Goal: Task Accomplishment & Management: Manage account settings

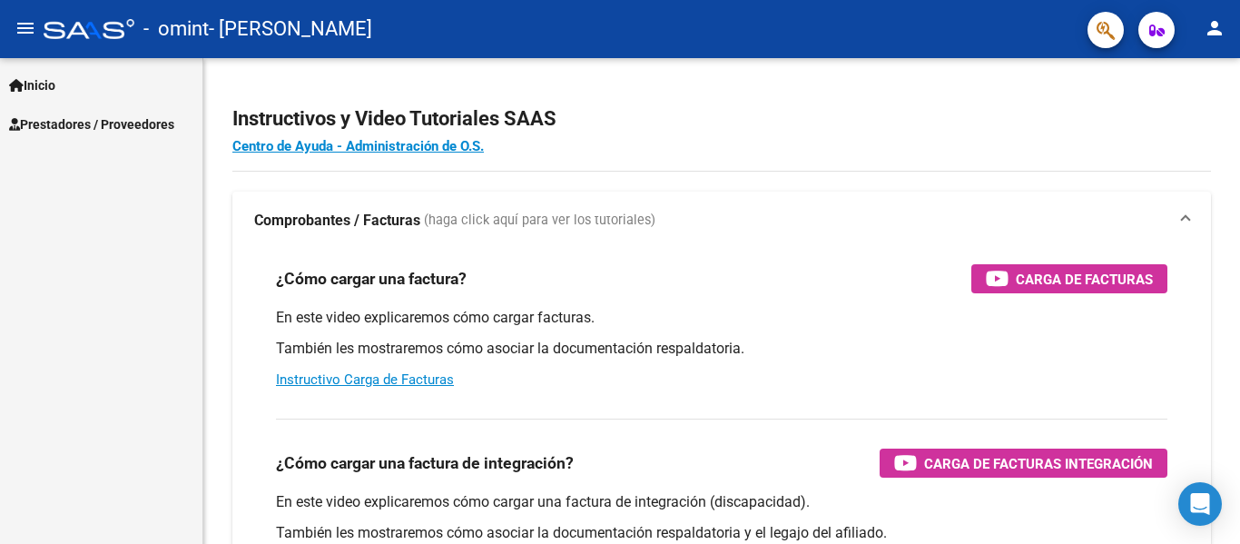
click at [37, 80] on span "Inicio" at bounding box center [32, 85] width 46 height 20
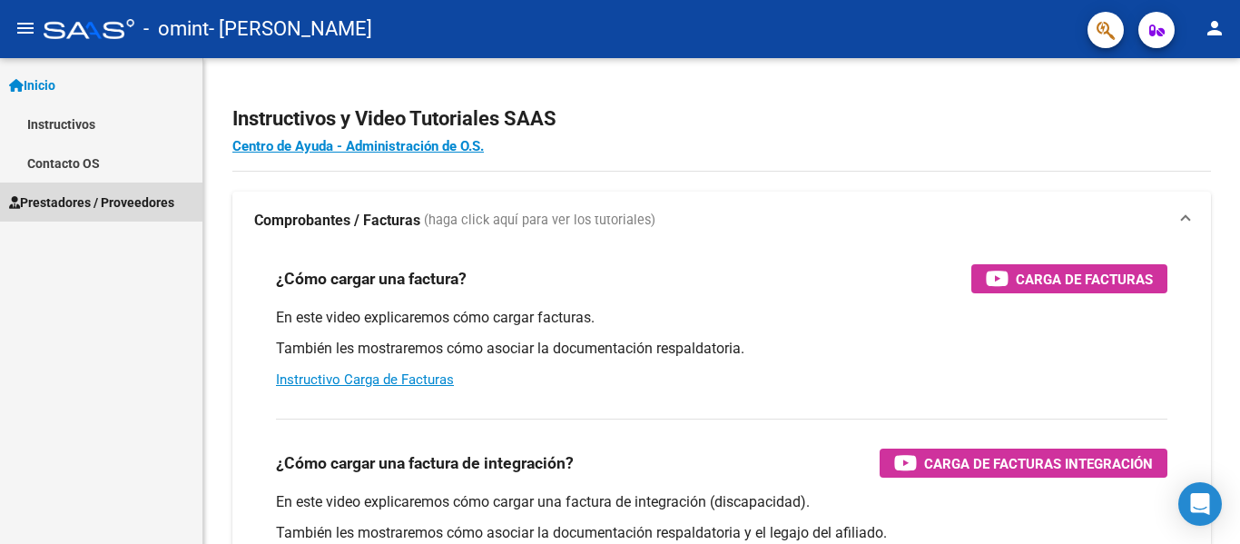
click at [90, 210] on span "Prestadores / Proveedores" at bounding box center [91, 202] width 165 height 20
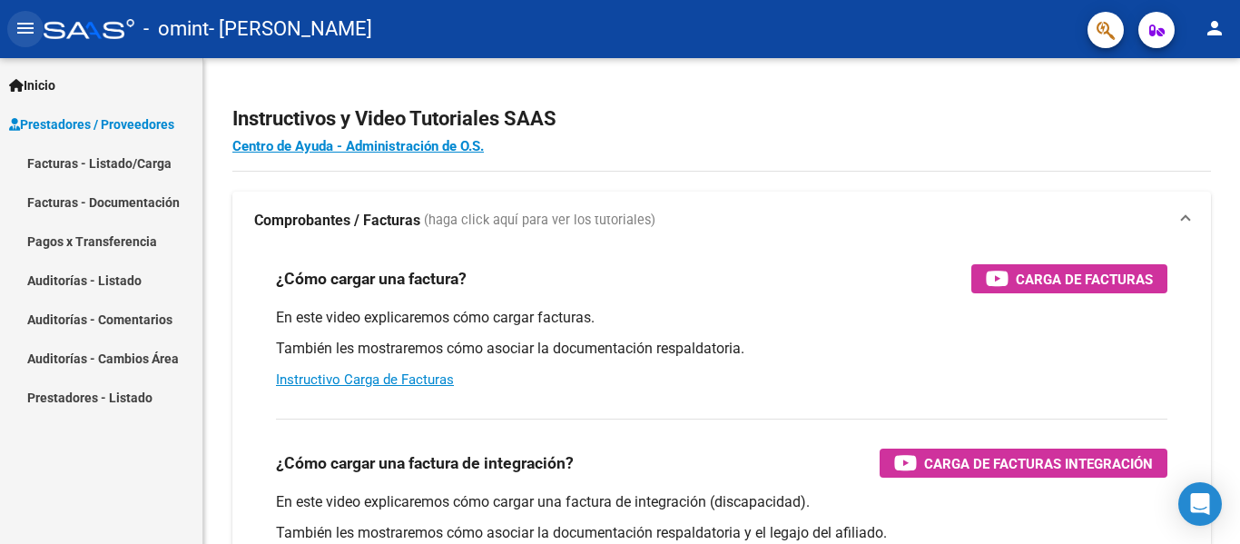
click at [40, 27] on button "menu" at bounding box center [25, 29] width 36 height 36
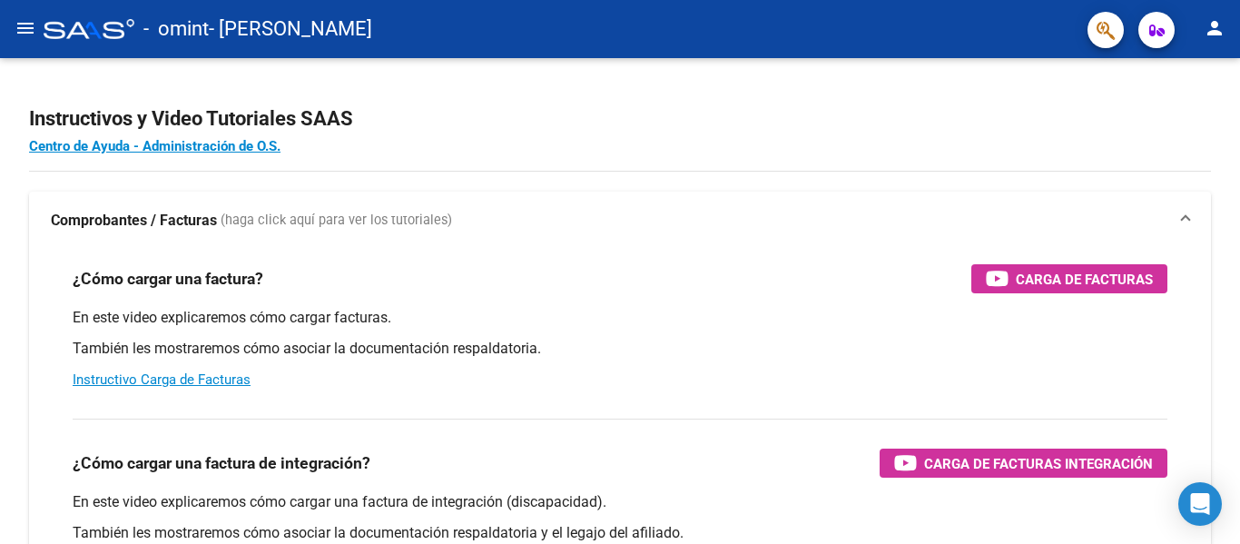
click at [13, 25] on button "menu" at bounding box center [25, 29] width 36 height 36
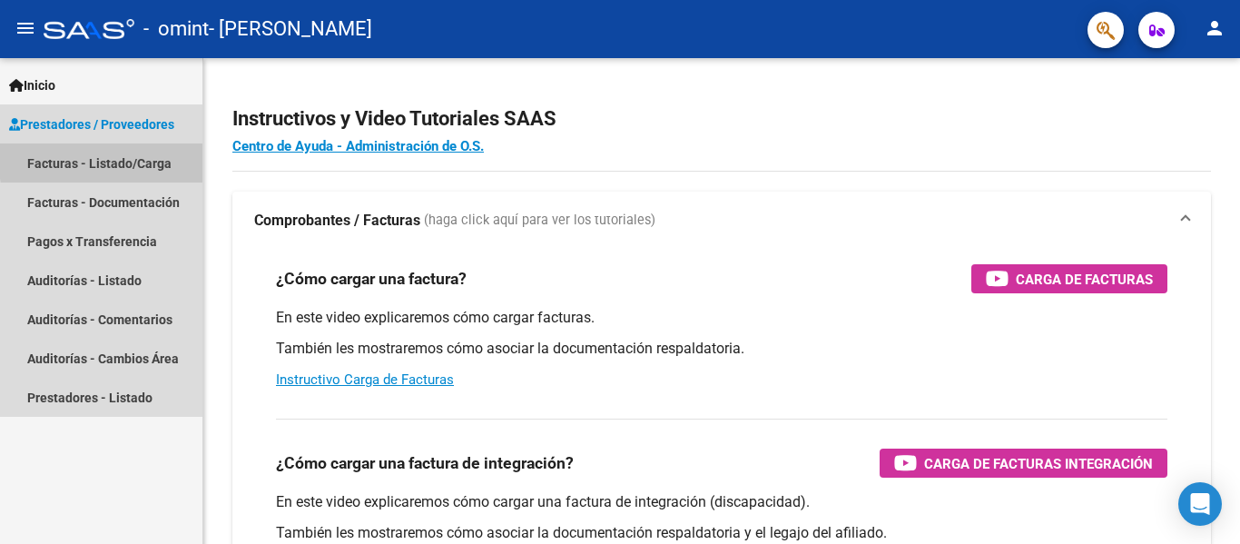
click at [155, 156] on link "Facturas - Listado/Carga" at bounding box center [101, 162] width 202 height 39
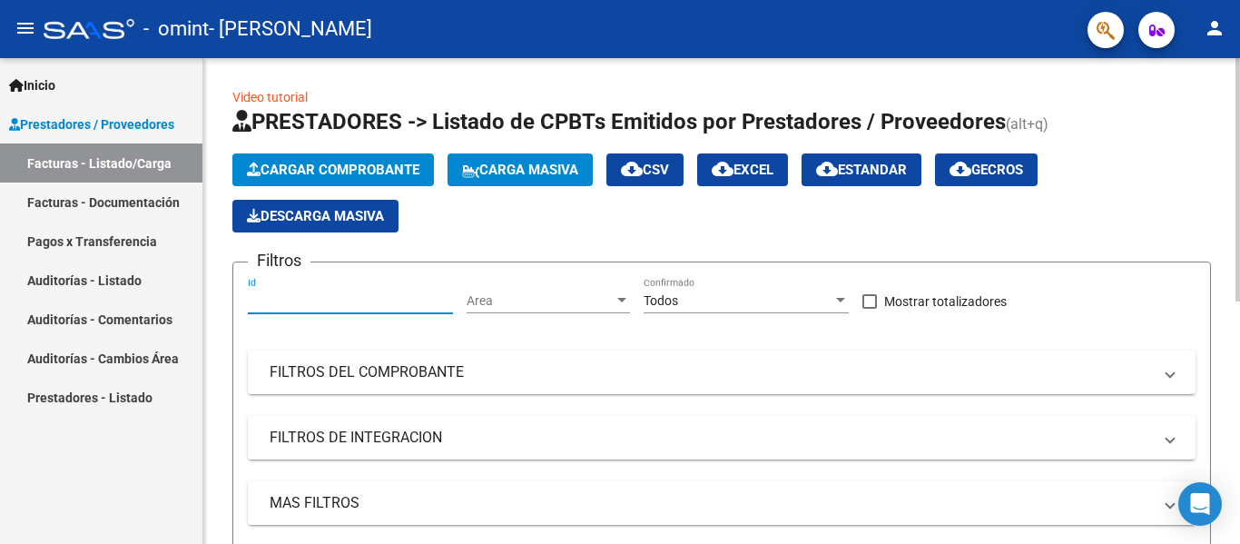
click at [261, 307] on input "Id" at bounding box center [350, 300] width 205 height 15
click at [470, 449] on mat-expansion-panel-header "FILTROS DE INTEGRACION" at bounding box center [722, 438] width 948 height 44
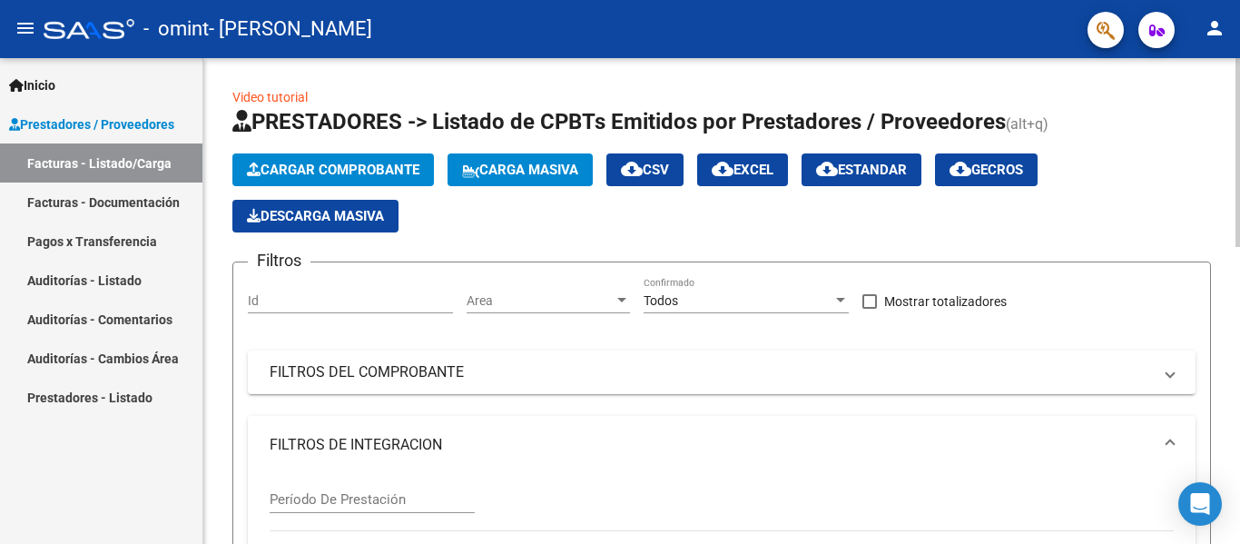
click at [353, 500] on input "Período De Prestación" at bounding box center [372, 499] width 205 height 16
type input "-3"
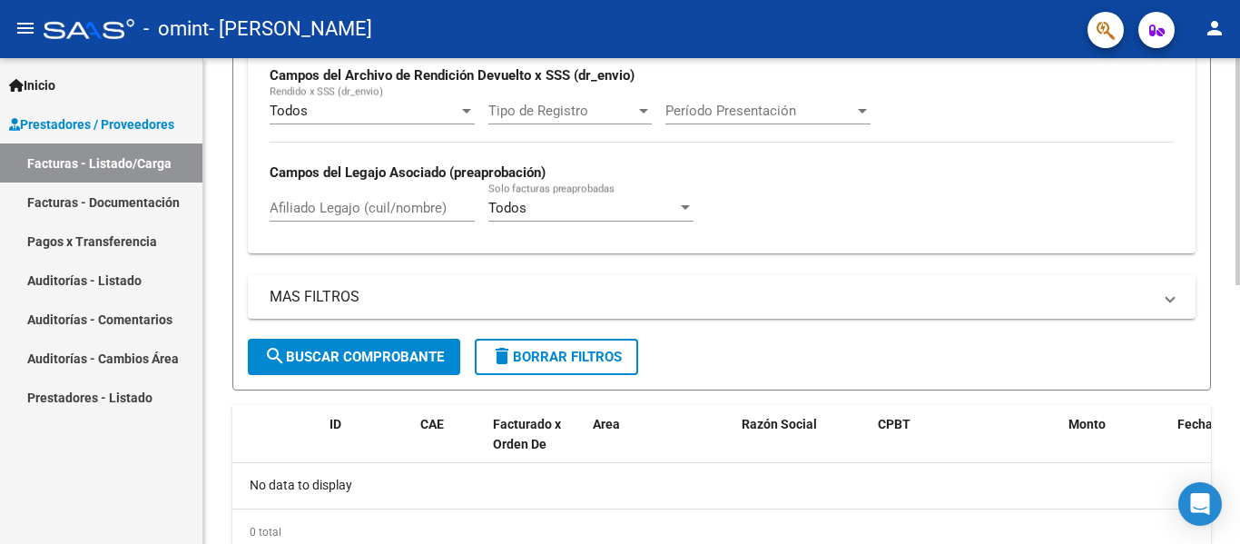
click at [1239, 291] on div at bounding box center [1238, 301] width 5 height 486
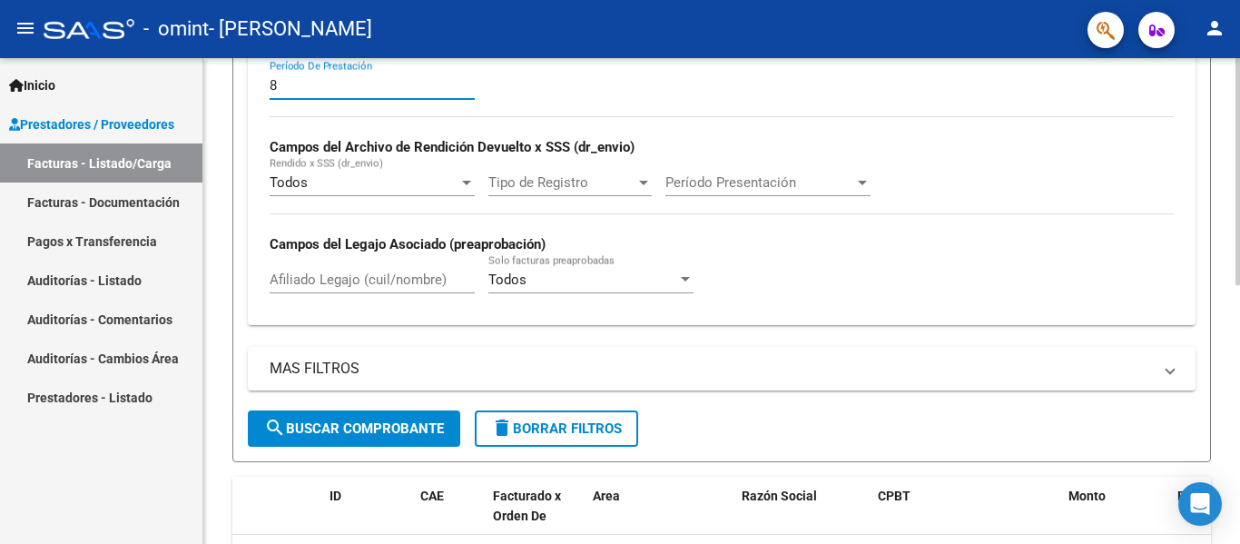
click at [1218, 256] on div "Video tutorial PRESTADORES -> Listado de CPBTs Emitidos por Prestadores / Prove…" at bounding box center [723, 164] width 1041 height 1041
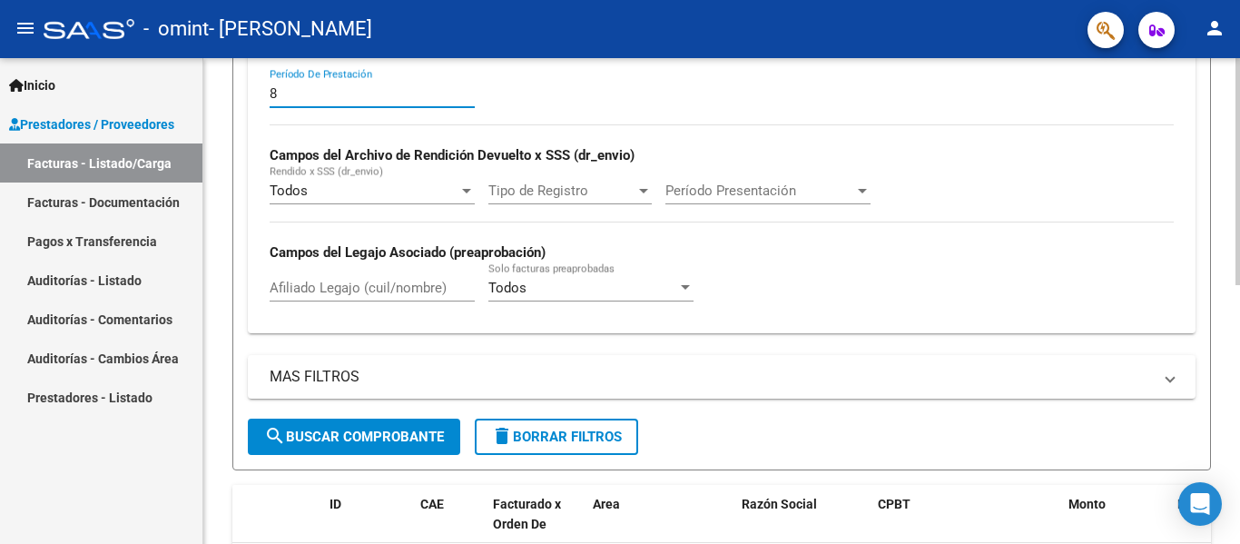
type input "8"
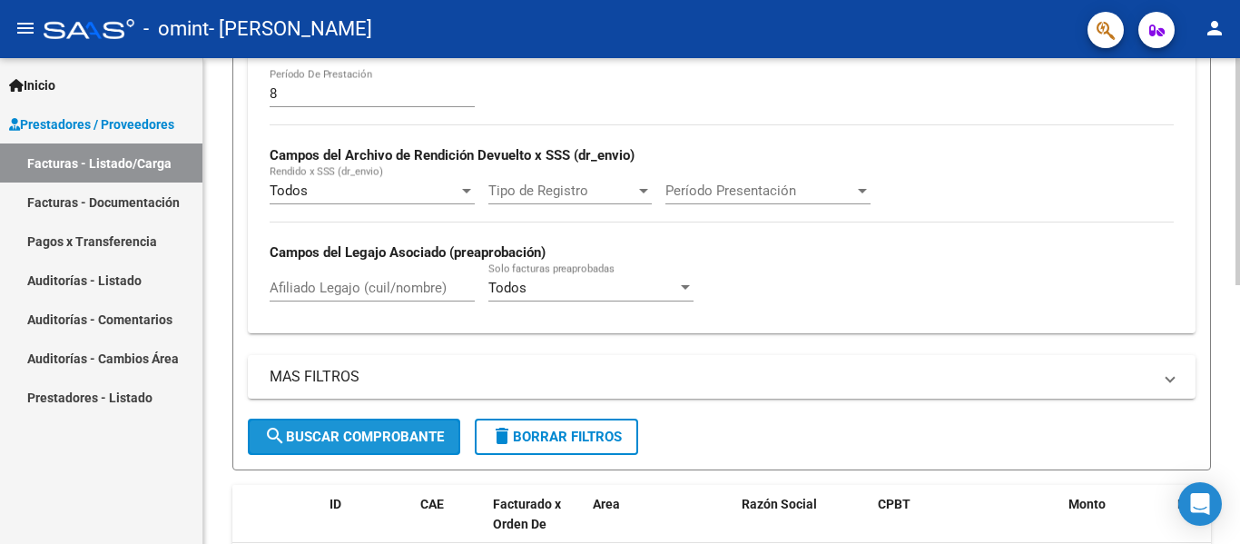
click at [375, 425] on button "search Buscar Comprobante" at bounding box center [354, 437] width 212 height 36
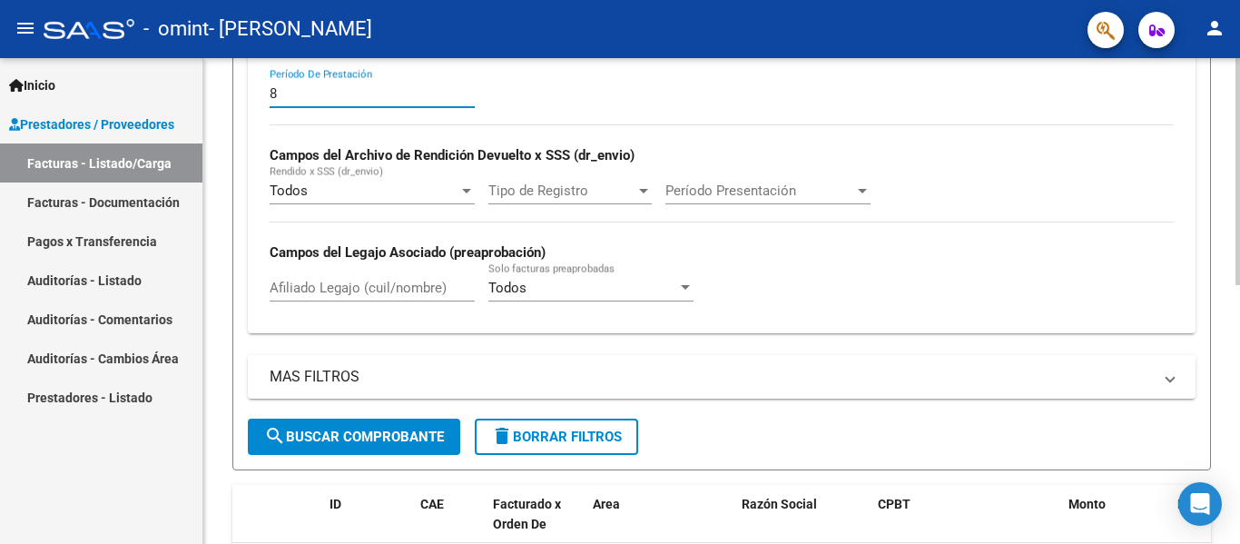
click at [392, 99] on input "8" at bounding box center [372, 93] width 205 height 16
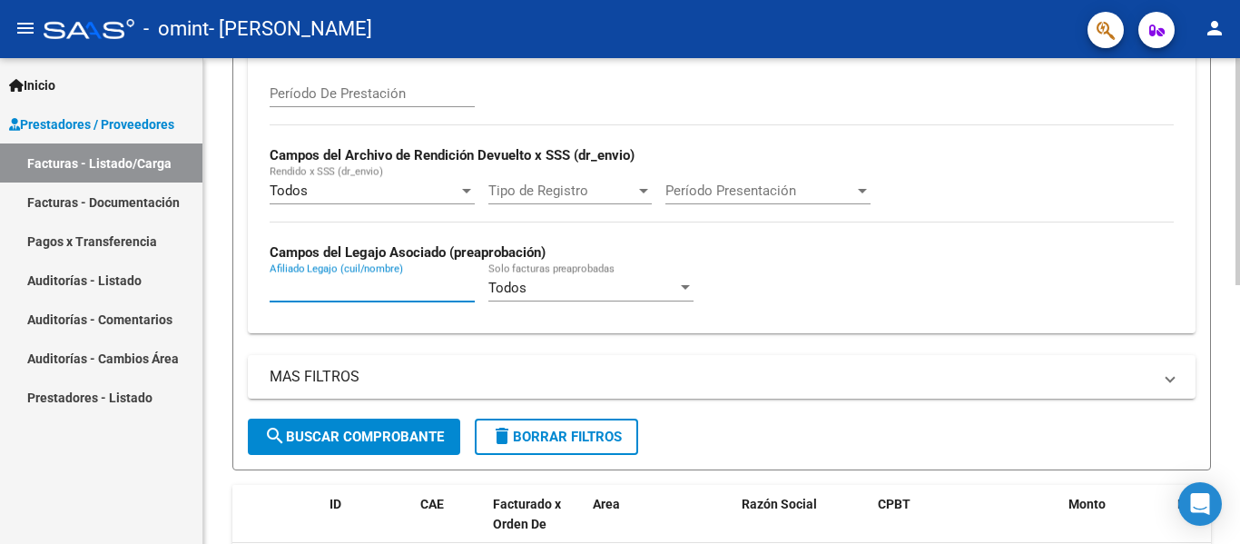
click at [340, 293] on input "Afiliado Legajo (cuil/nombre)" at bounding box center [372, 288] width 205 height 16
type input "camuzzi"
click at [215, 376] on div "Video tutorial PRESTADORES -> Listado de CPBTs Emitidos por Prestadores / Prove…" at bounding box center [721, 270] width 1037 height 1236
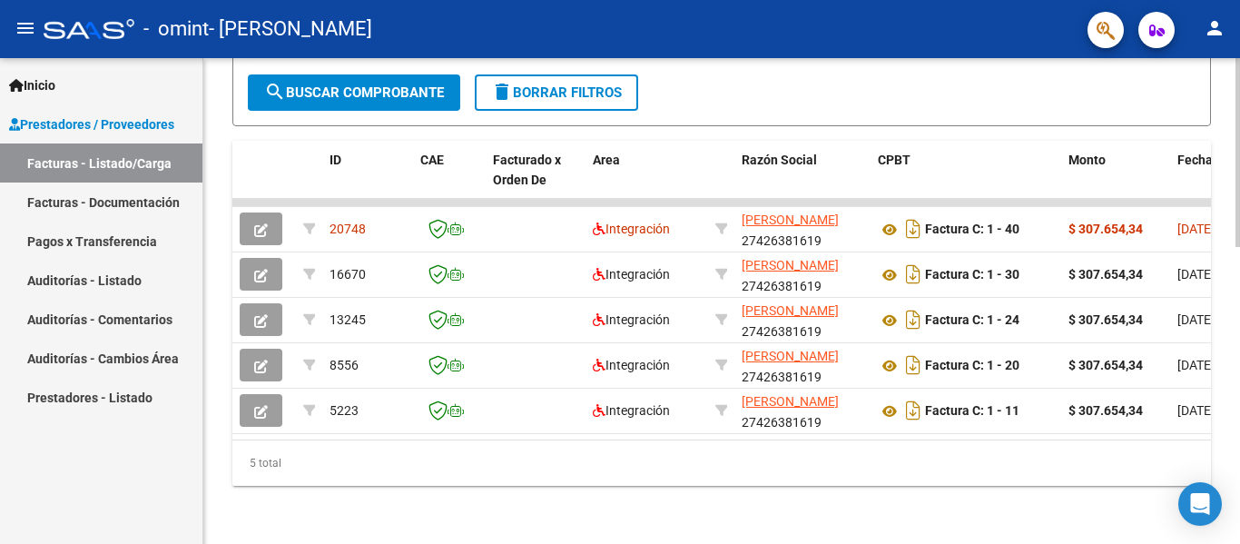
scroll to position [764, 0]
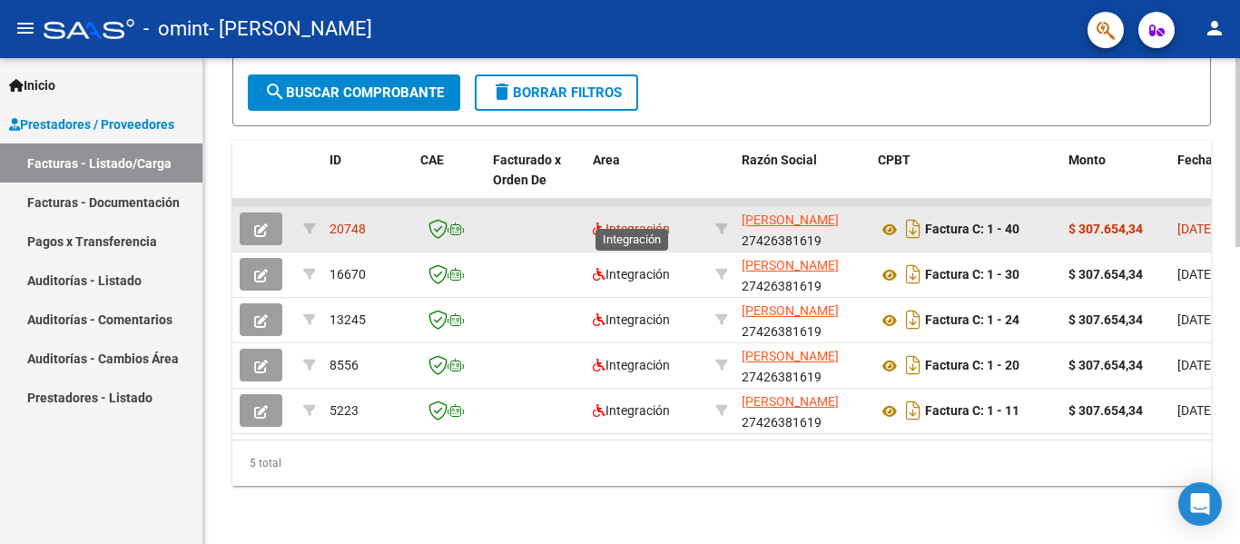
click at [640, 222] on span "Integración" at bounding box center [631, 229] width 77 height 15
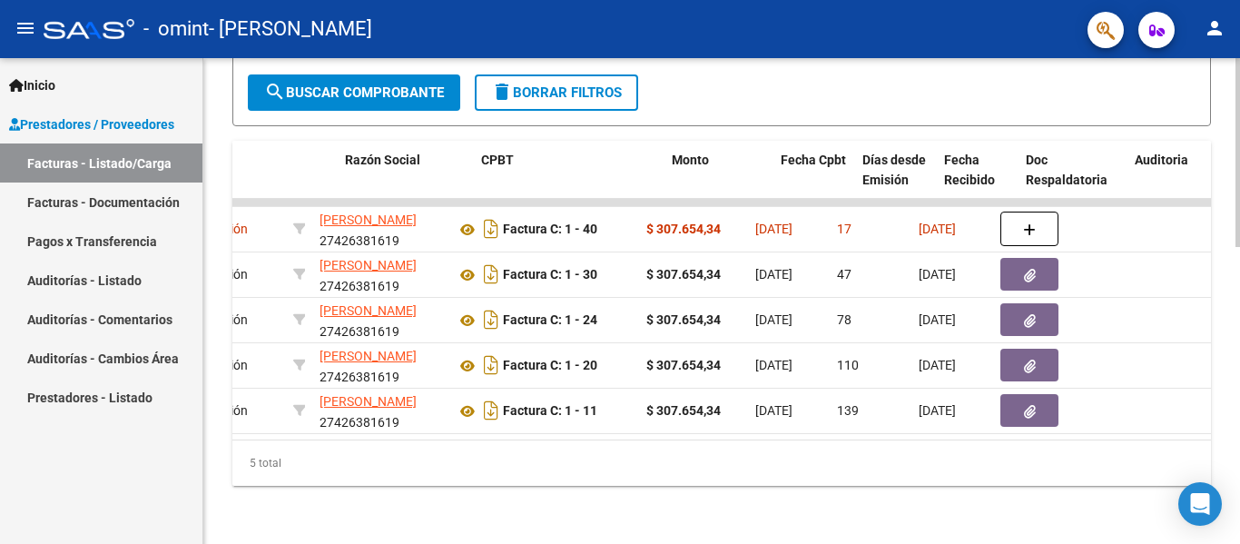
scroll to position [0, 386]
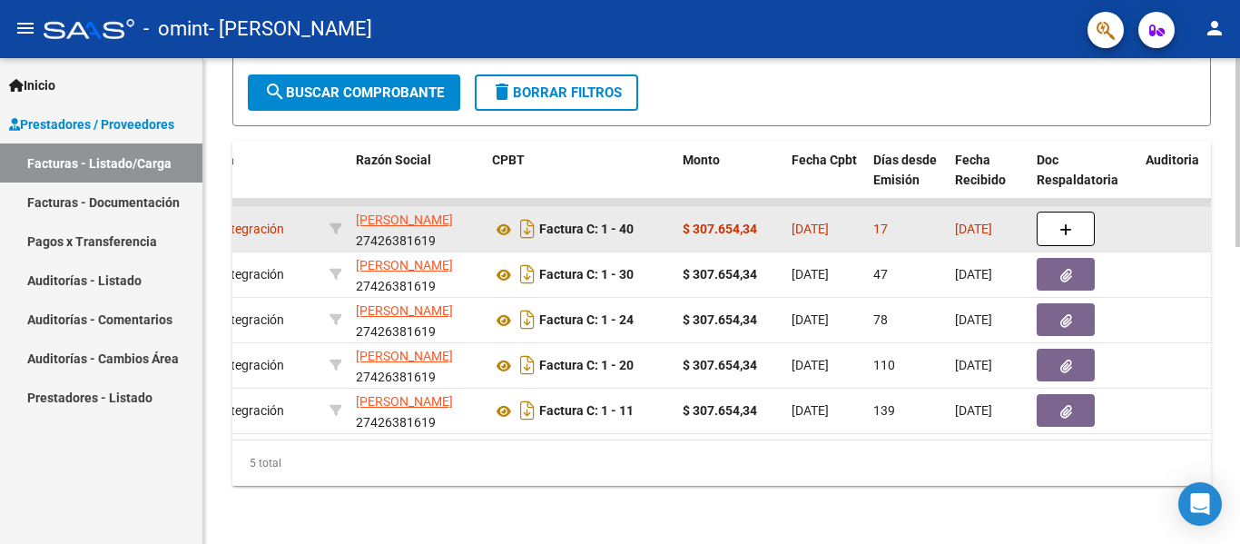
click at [752, 222] on strong "$ 307.654,34" at bounding box center [720, 229] width 74 height 15
click at [503, 219] on icon at bounding box center [504, 230] width 24 height 22
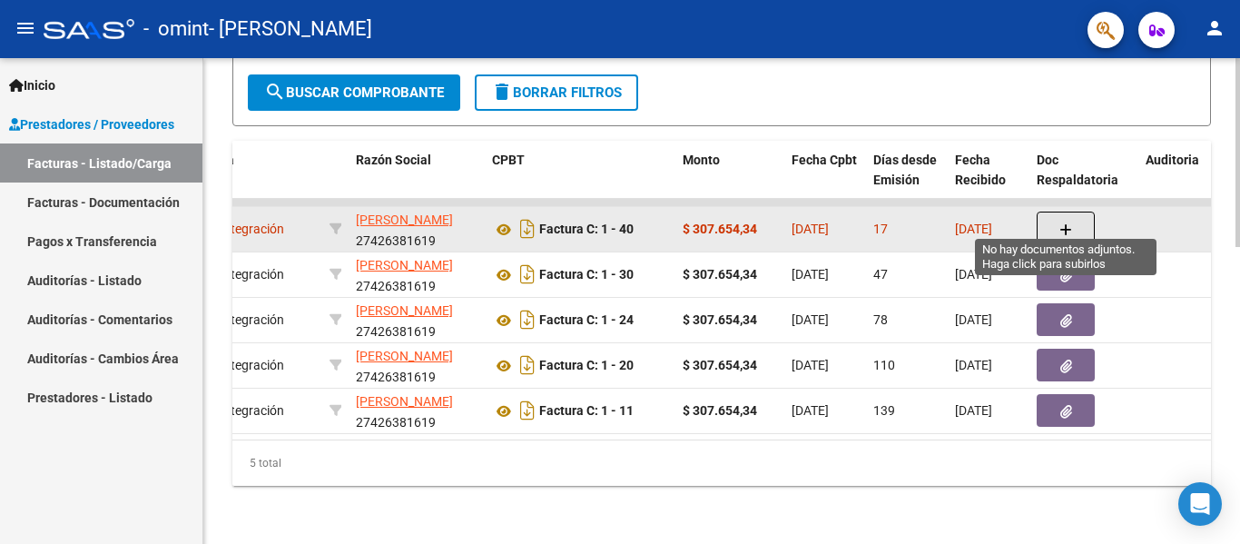
click at [1060, 223] on icon "button" at bounding box center [1066, 230] width 13 height 14
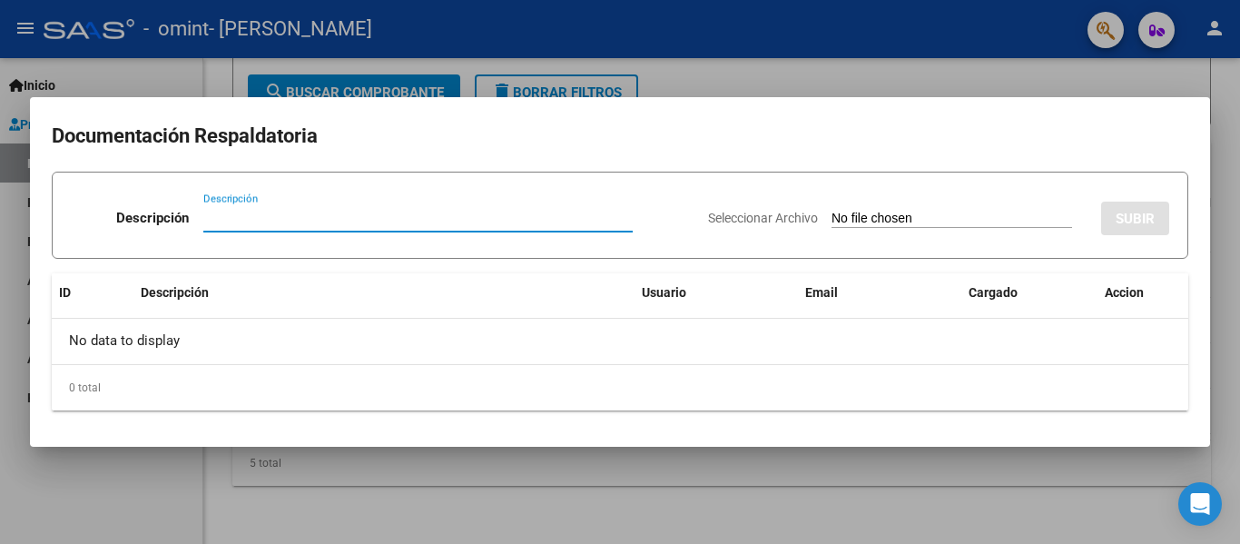
click at [520, 222] on input "Descripción" at bounding box center [417, 218] width 429 height 16
click at [489, 212] on input "Descripción" at bounding box center [417, 218] width 429 height 16
type input "Planilla de asistencis"
click at [1123, 319] on div "No data to display" at bounding box center [620, 341] width 1137 height 45
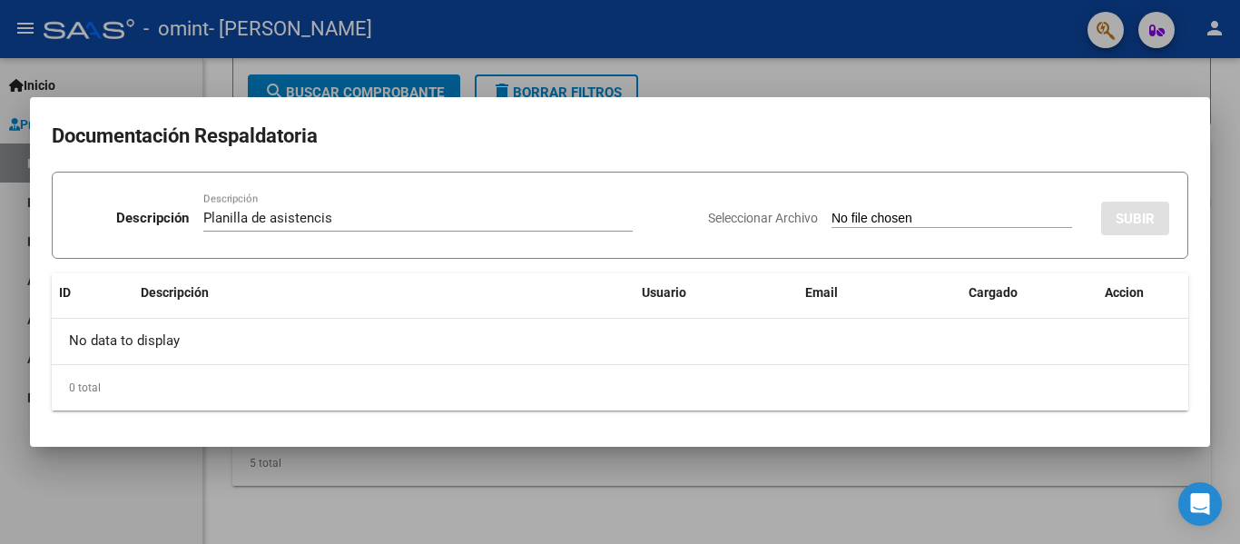
click at [934, 210] on app-file-uploader "Seleccionar Archivo" at bounding box center [897, 218] width 379 height 16
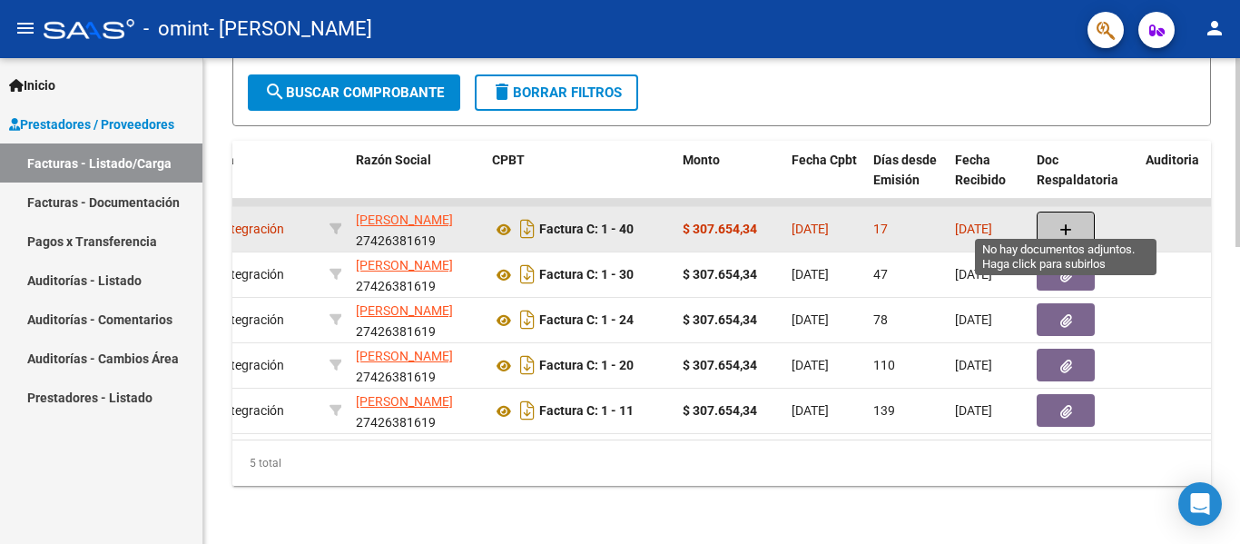
click at [1076, 212] on button "button" at bounding box center [1066, 229] width 58 height 35
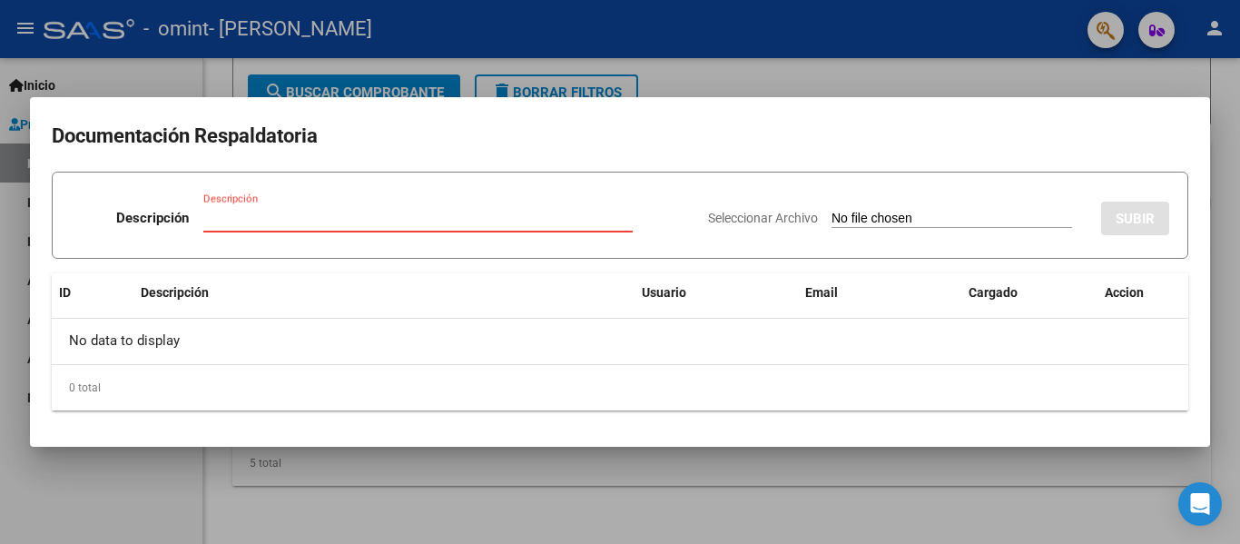
click at [242, 225] on input "Descripción" at bounding box center [417, 218] width 429 height 16
type input "a"
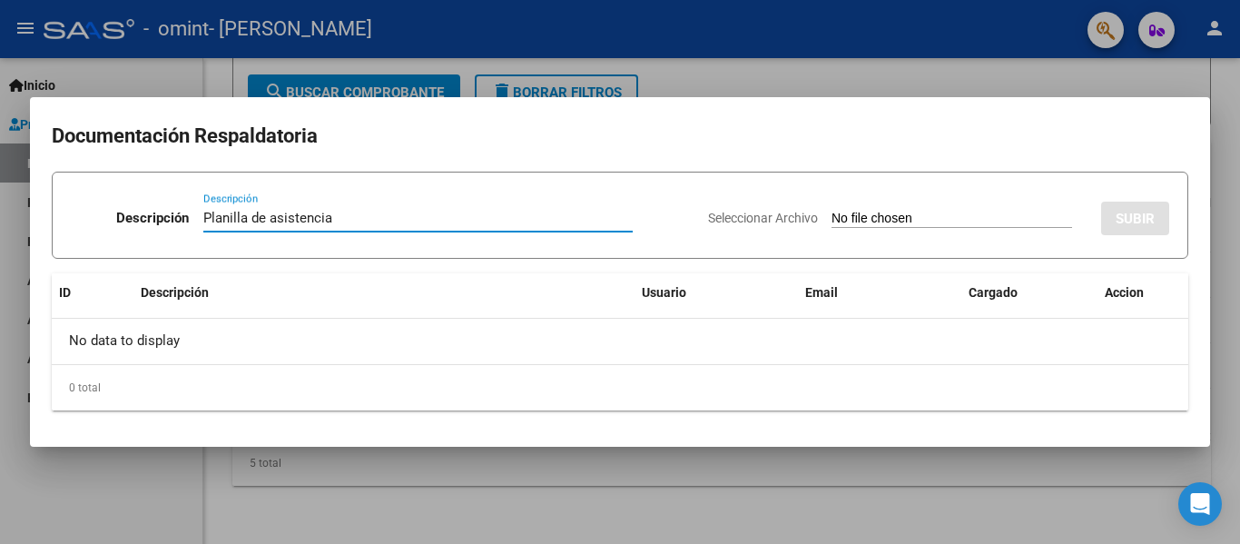
type input "Planilla de asistencia"
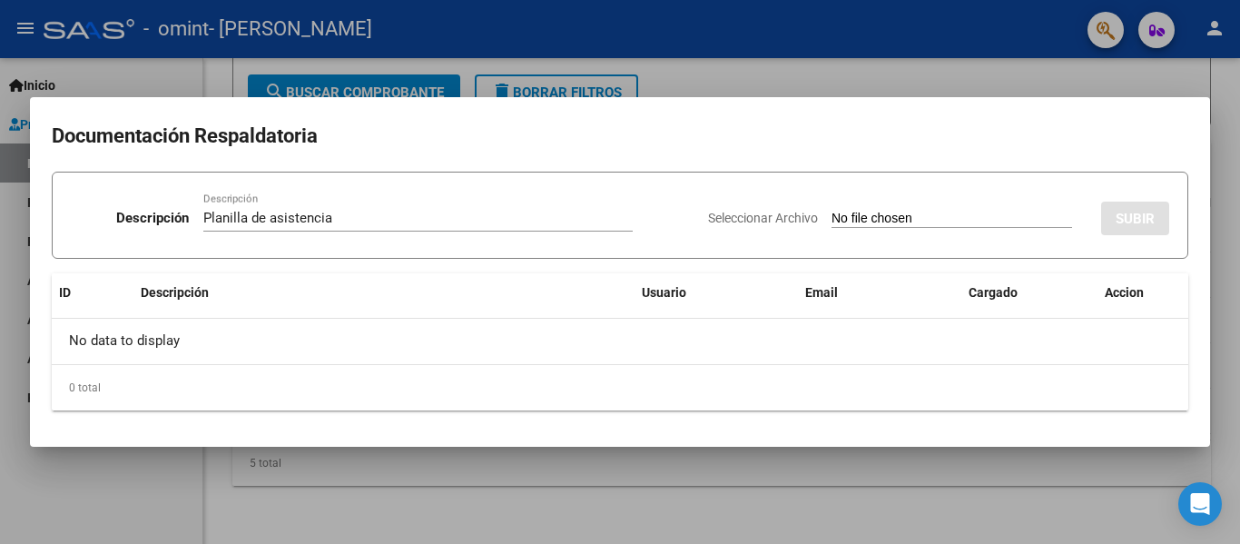
click at [839, 231] on div "Seleccionar Archivo SUBIR" at bounding box center [938, 214] width 461 height 55
click at [897, 224] on input "Seleccionar Archivo" at bounding box center [952, 219] width 241 height 17
type input "C:\fakepath\CAMUZZI-agosto.pdf"
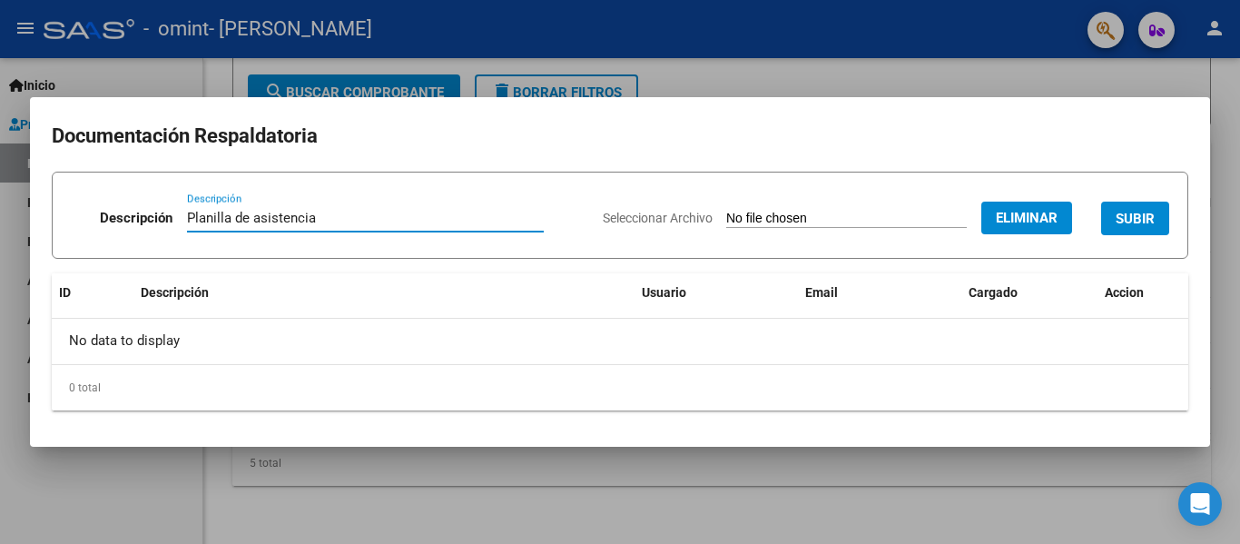
click at [360, 218] on input "Planilla de asistencia" at bounding box center [365, 218] width 357 height 16
type input "Planilla de asistencia-AGOSTO"
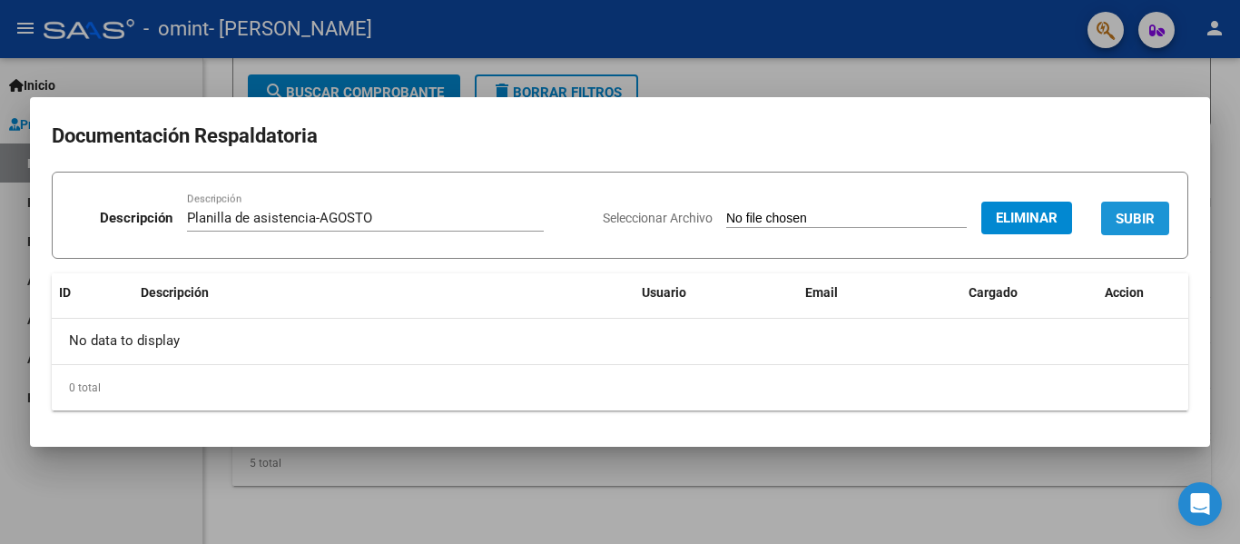
click at [1119, 230] on button "SUBIR" at bounding box center [1135, 219] width 68 height 34
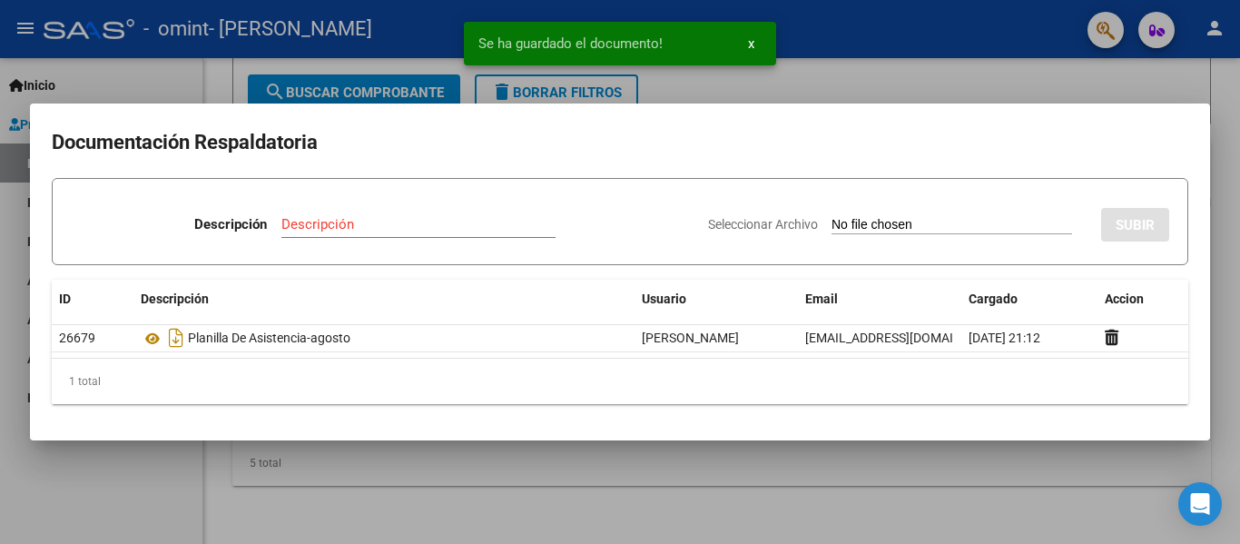
click at [0, 336] on div at bounding box center [620, 272] width 1240 height 544
